Goal: Information Seeking & Learning: Learn about a topic

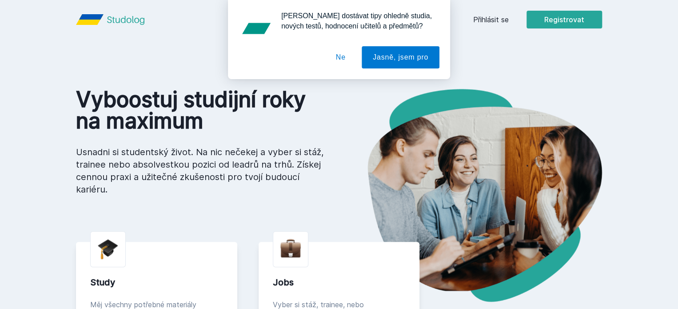
click at [344, 53] on button "Ne" at bounding box center [341, 57] width 32 height 22
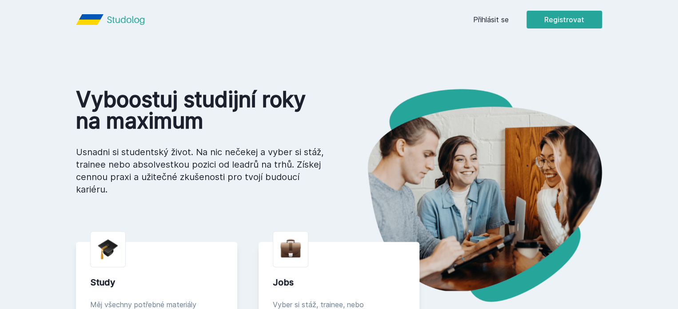
click at [509, 16] on link "Přihlásit se" at bounding box center [491, 19] width 36 height 11
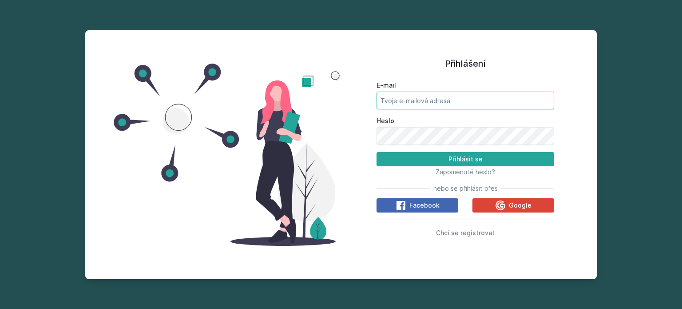
click at [442, 103] on input "E-mail" at bounding box center [466, 100] width 178 height 18
click at [410, 207] on span "Facebook" at bounding box center [425, 205] width 30 height 9
click at [395, 97] on input "E-mail" at bounding box center [466, 100] width 178 height 18
type input "[PERSON_NAME][EMAIL_ADDRESS][PERSON_NAME][DOMAIN_NAME]"
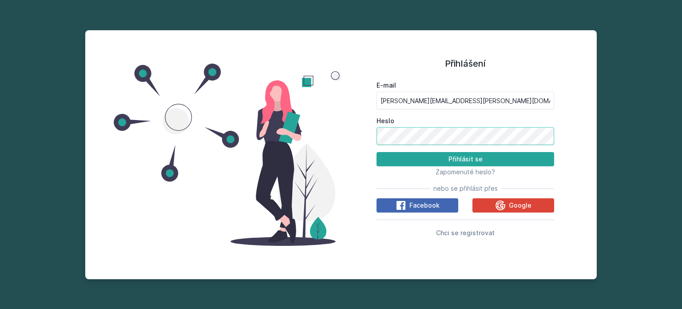
click at [377, 152] on button "Přihlásit se" at bounding box center [466, 159] width 178 height 14
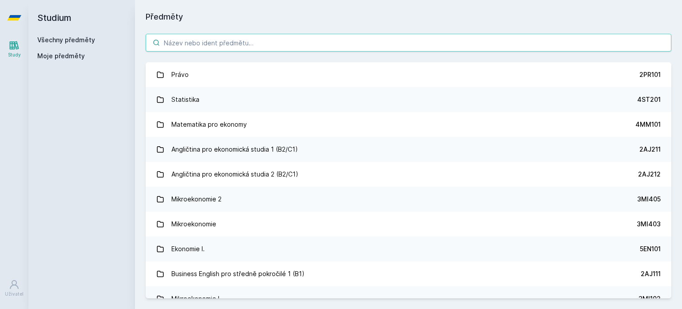
click at [213, 42] on input "search" at bounding box center [409, 43] width 526 height 18
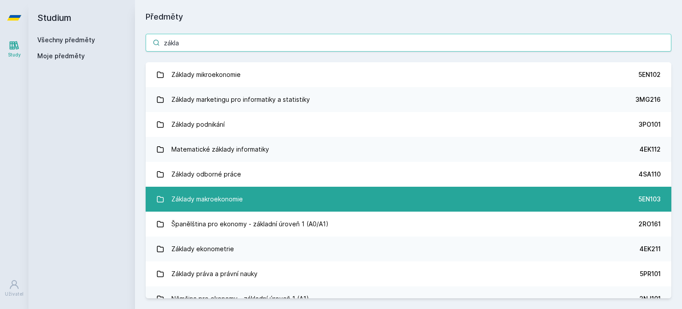
type input "zákla"
click at [229, 198] on div "Základy makroekonomie" at bounding box center [207, 199] width 72 height 18
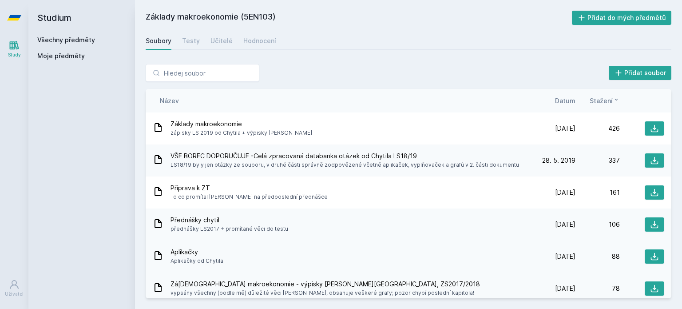
scroll to position [102, 0]
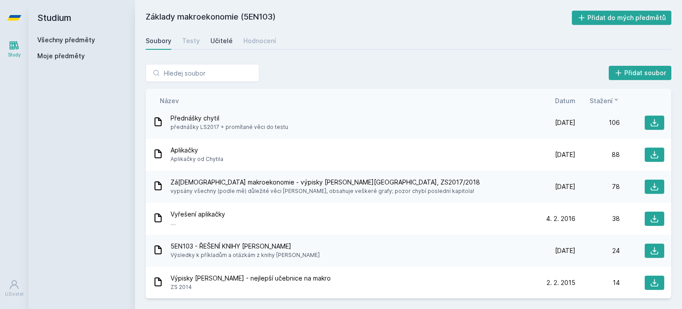
click at [211, 38] on div "Učitelé" at bounding box center [222, 40] width 22 height 9
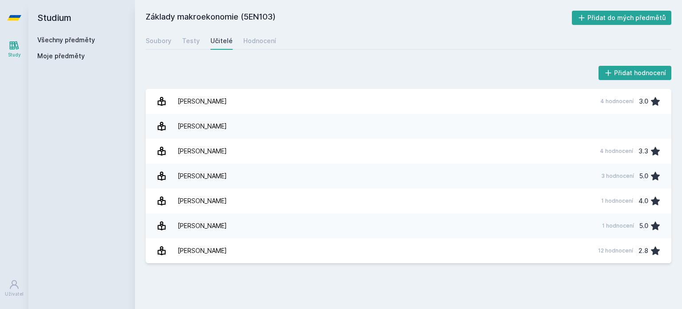
click at [58, 16] on h2 "Studium" at bounding box center [81, 18] width 89 height 36
click at [14, 18] on icon at bounding box center [14, 17] width 14 height 5
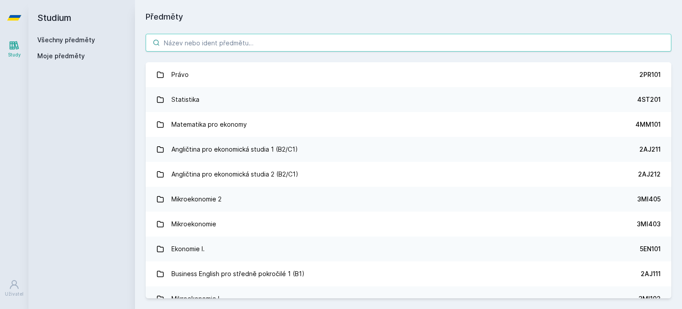
click at [190, 42] on input "search" at bounding box center [409, 43] width 526 height 18
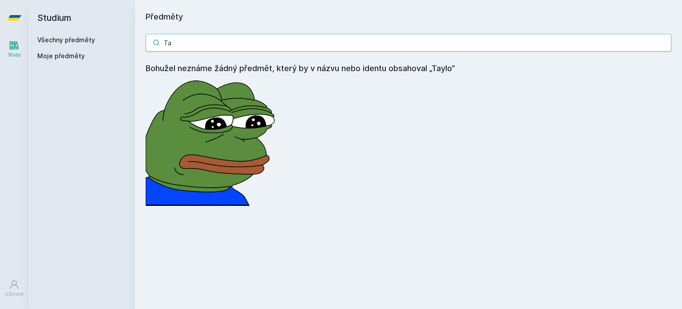
type input "T"
